Goal: Transaction & Acquisition: Obtain resource

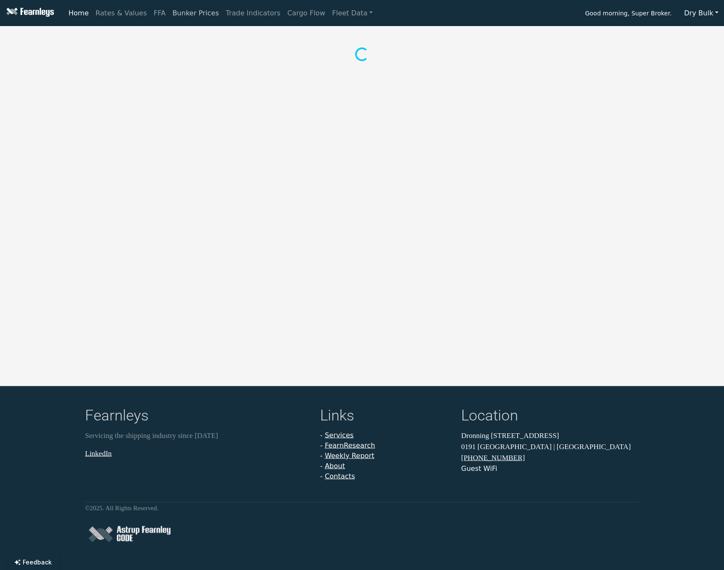
click at [180, 11] on link "Bunker Prices" at bounding box center [195, 13] width 53 height 17
click at [718, 12] on button "Dry Bulk" at bounding box center [701, 13] width 45 height 16
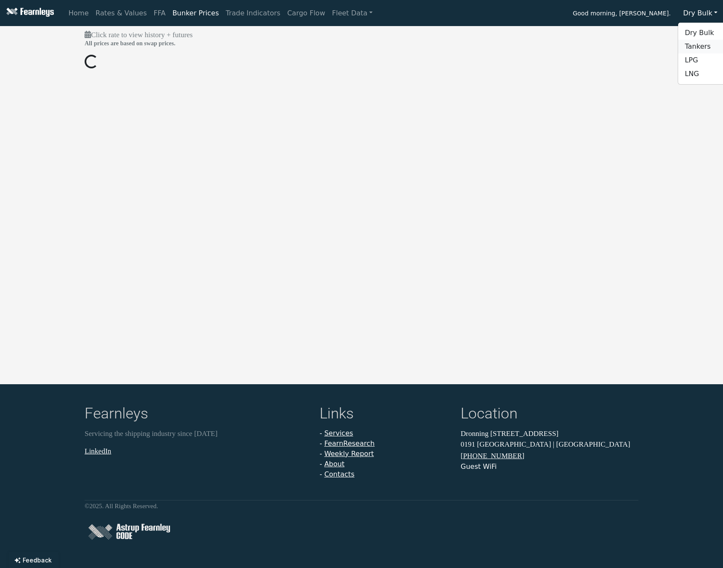
click at [713, 46] on link "Tankers" at bounding box center [712, 47] width 68 height 14
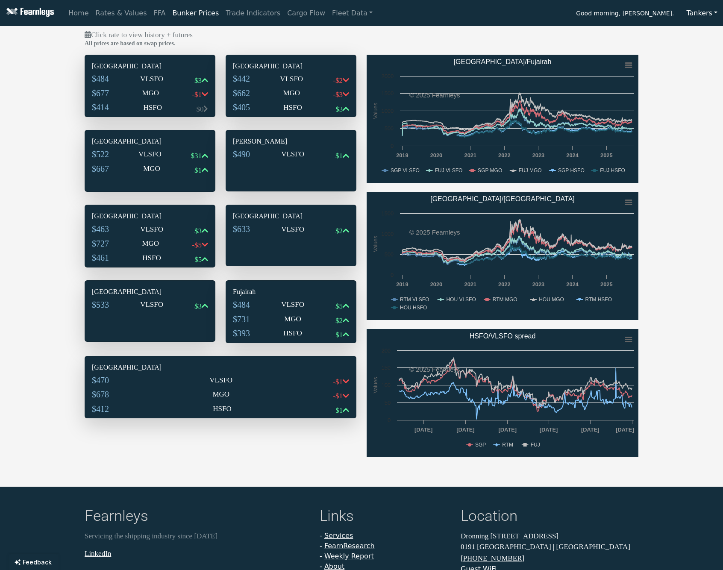
click at [133, 82] on div "$484 VLSFO $3" at bounding box center [150, 81] width 116 height 15
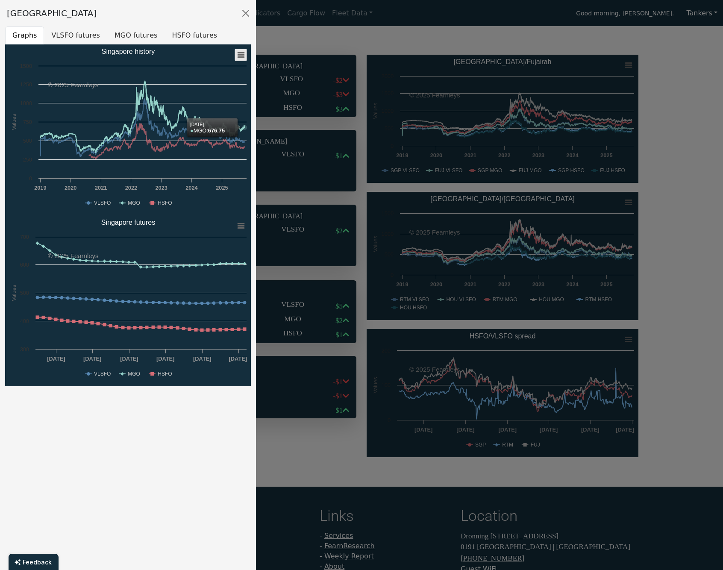
click at [242, 56] on rect "Singapore history" at bounding box center [241, 55] width 12 height 12
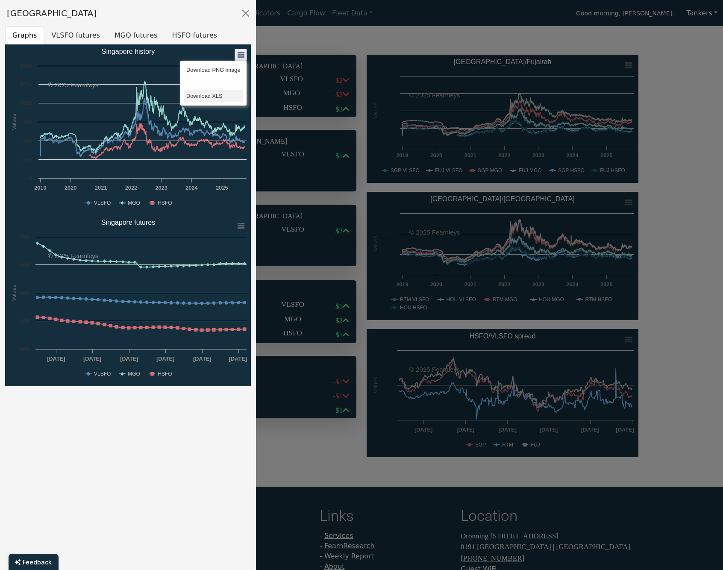
click at [206, 93] on li "Download XLS" at bounding box center [213, 96] width 59 height 12
